Goal: Task Accomplishment & Management: Use online tool/utility

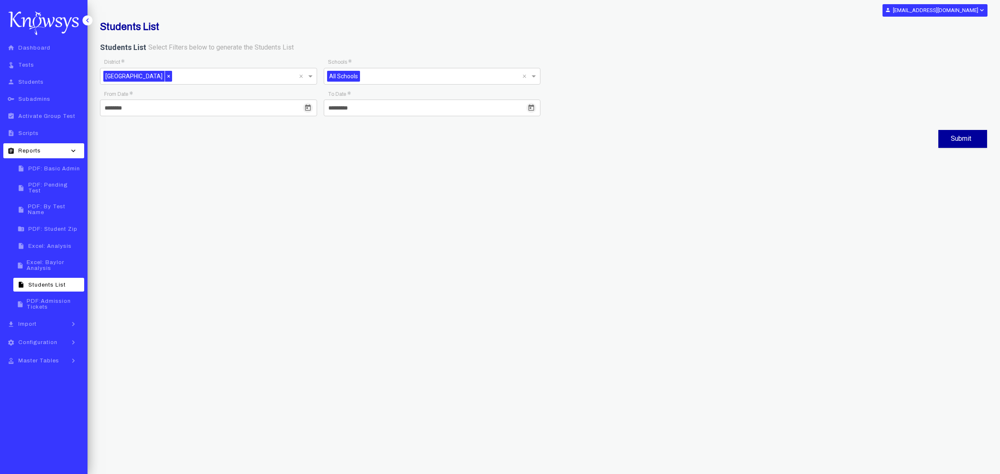
click at [55, 49] on link "home Dashboard" at bounding box center [43, 48] width 81 height 14
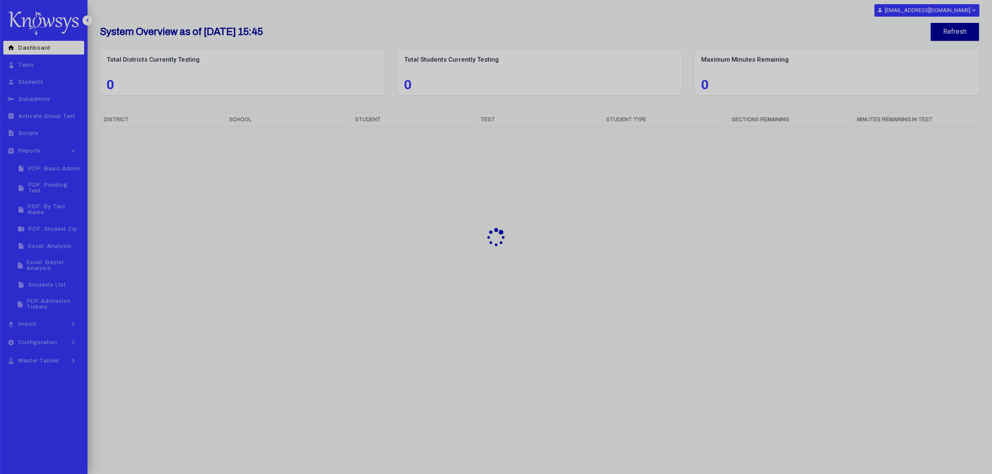
select select "**"
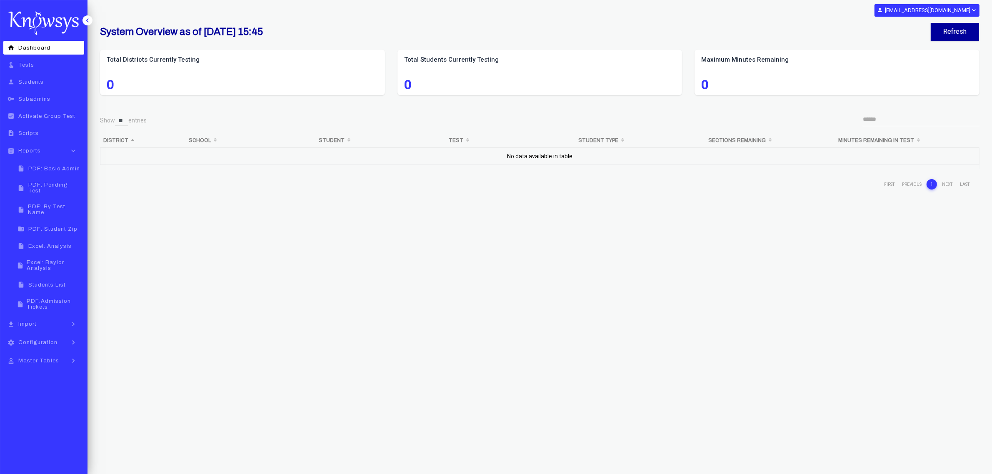
click at [57, 204] on span "PDF: By Test Name" at bounding box center [55, 210] width 54 height 12
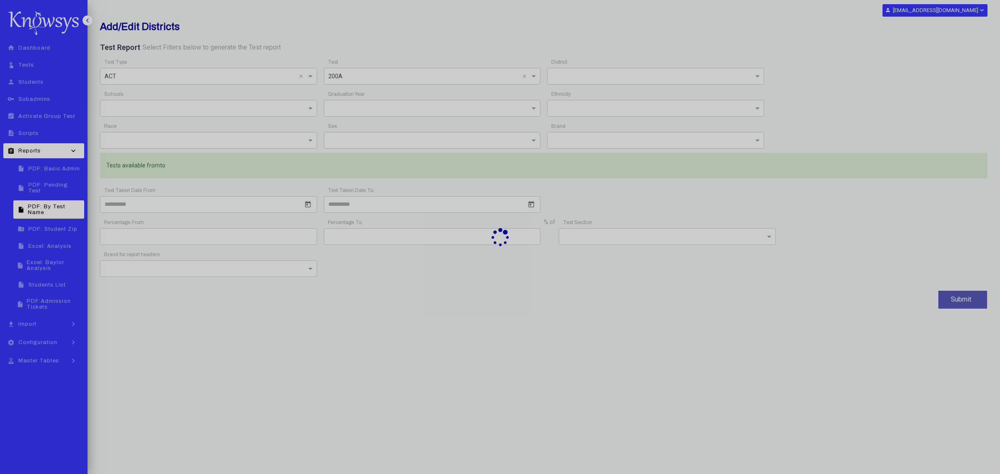
click at [312, 75] on div at bounding box center [500, 237] width 1000 height 474
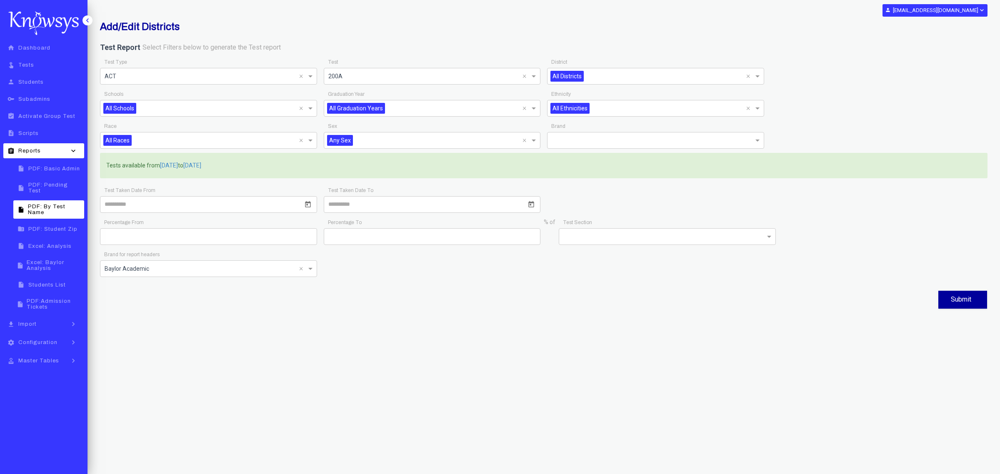
click at [309, 79] on span at bounding box center [311, 76] width 10 height 10
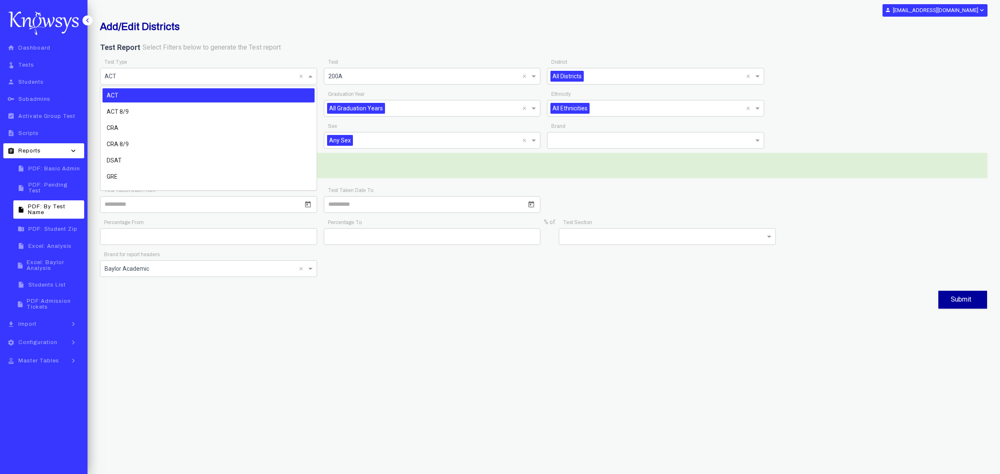
click at [279, 92] on div "ACT" at bounding box center [208, 95] width 212 height 14
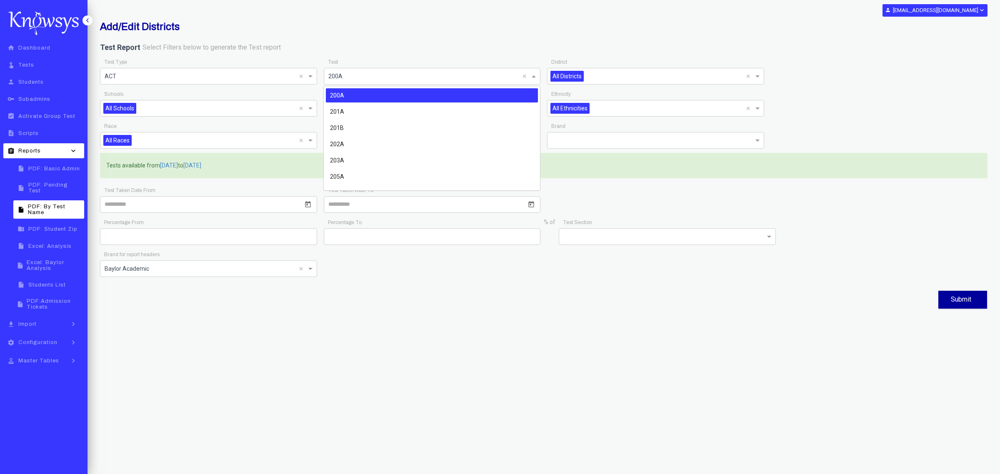
click at [535, 74] on span at bounding box center [535, 76] width 10 height 10
click at [355, 127] on div "202A" at bounding box center [432, 131] width 212 height 14
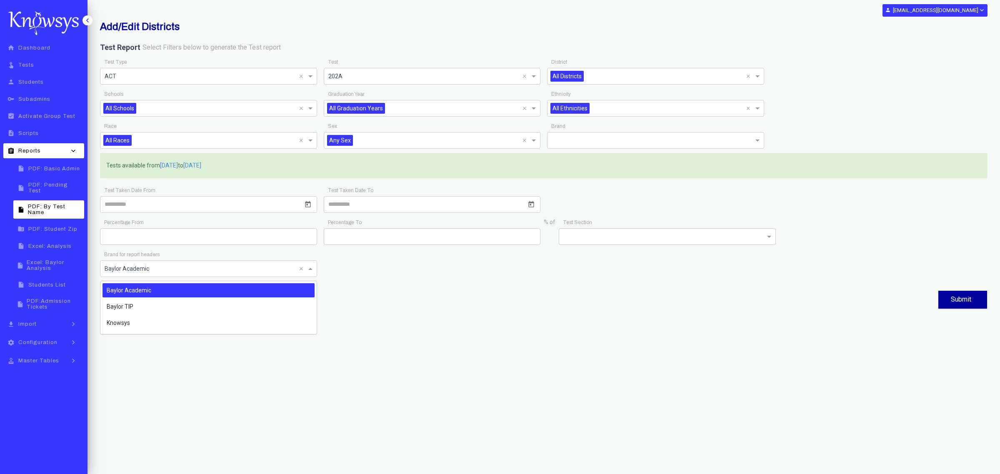
click at [311, 274] on span at bounding box center [311, 269] width 10 height 10
click at [201, 310] on div "Baylor TIP" at bounding box center [208, 307] width 212 height 14
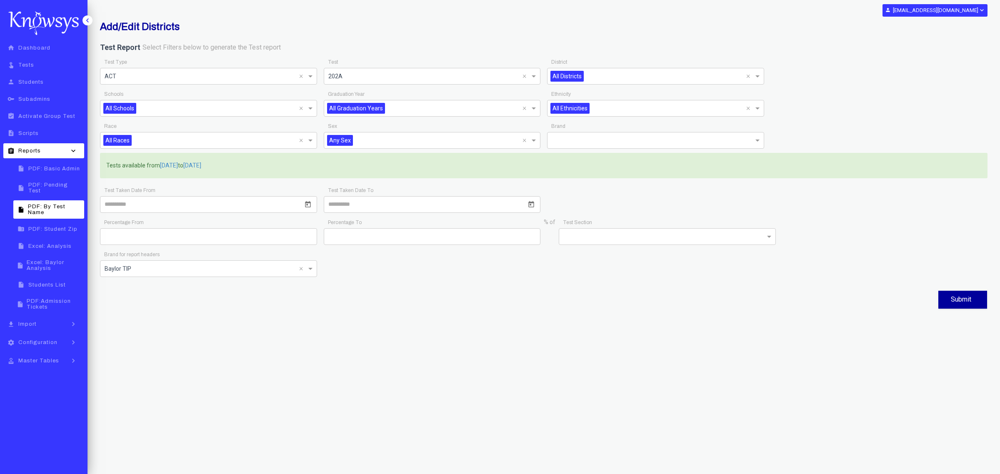
click at [987, 307] on div "Add/Edit Districts Test Report Select Filters below to generate the Test report…" at bounding box center [544, 166] width 900 height 290
click at [978, 307] on button "Submit" at bounding box center [962, 300] width 49 height 18
click at [58, 226] on span "PDF: Student Zip" at bounding box center [52, 229] width 49 height 6
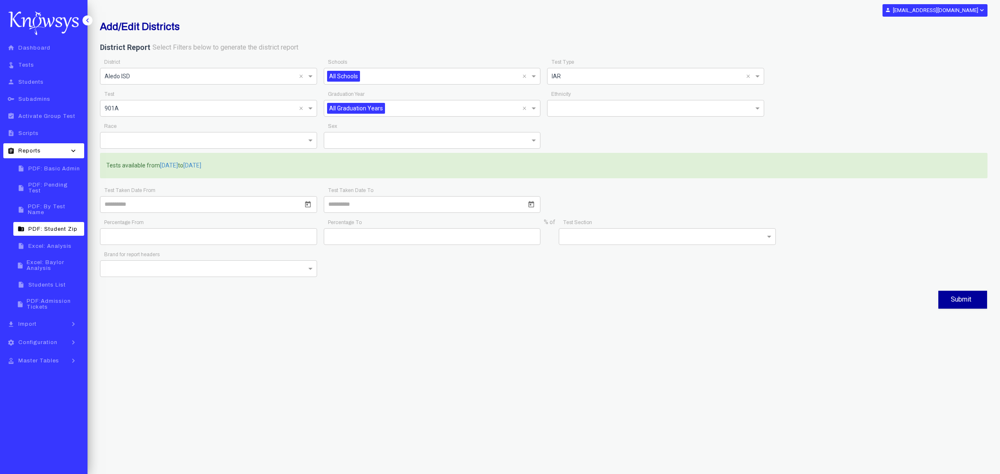
click at [311, 76] on span at bounding box center [311, 76] width 10 height 10
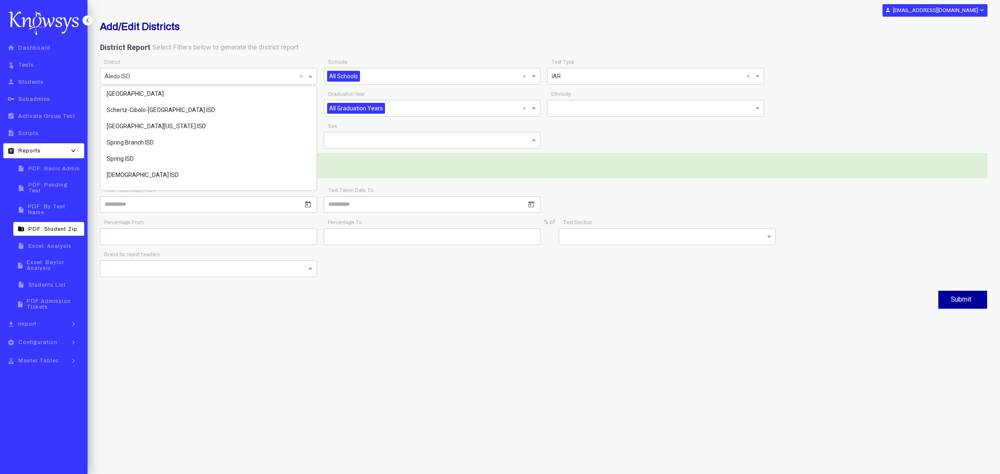
scroll to position [1359, 0]
click at [164, 151] on span "[GEOGRAPHIC_DATA]" at bounding box center [135, 150] width 57 height 7
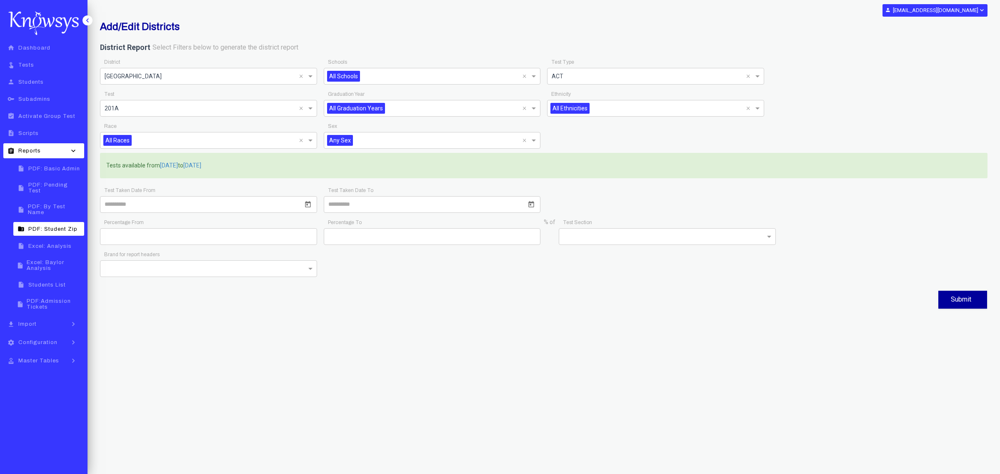
click at [312, 107] on span at bounding box center [311, 108] width 10 height 10
click at [303, 272] on div at bounding box center [208, 268] width 216 height 10
click at [130, 308] on div "Knowsys" at bounding box center [208, 307] width 212 height 14
click at [949, 304] on button "Submit" at bounding box center [962, 300] width 49 height 18
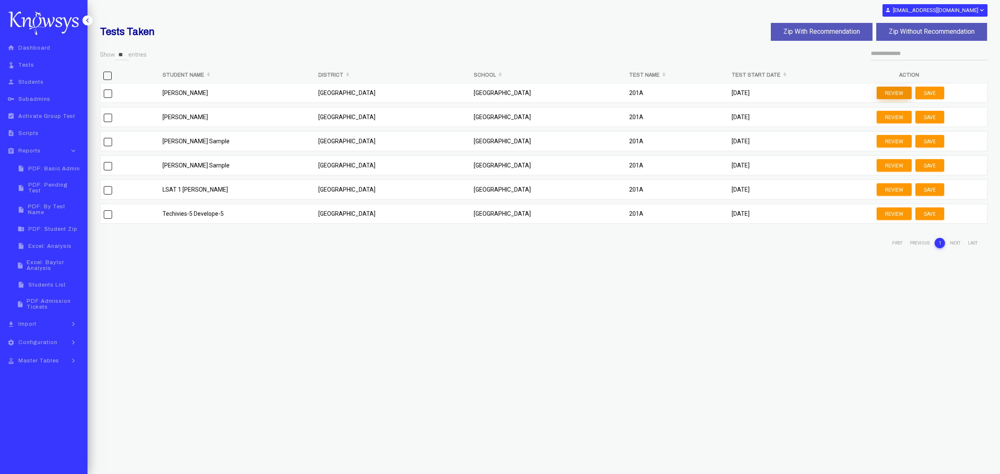
click at [889, 95] on button "Review" at bounding box center [894, 93] width 35 height 12
